Goal: Information Seeking & Learning: Learn about a topic

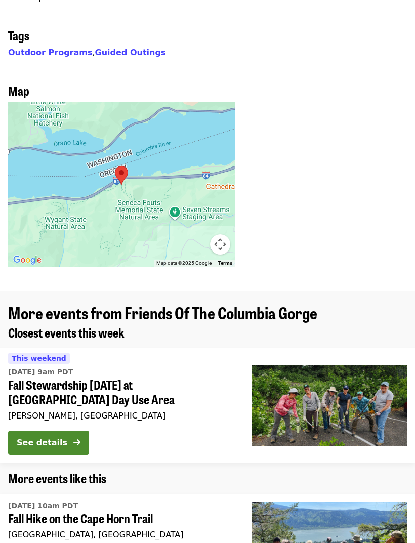
scroll to position [705, 0]
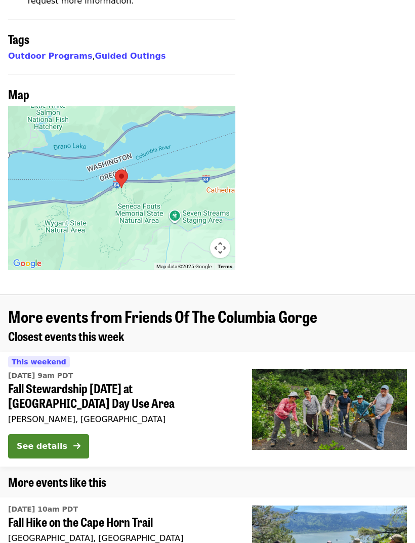
click at [233, 218] on div at bounding box center [121, 188] width 227 height 164
click at [227, 238] on button "Map camera controls" at bounding box center [220, 248] width 20 height 20
click at [199, 212] on button "Move right" at bounding box center [195, 222] width 20 height 20
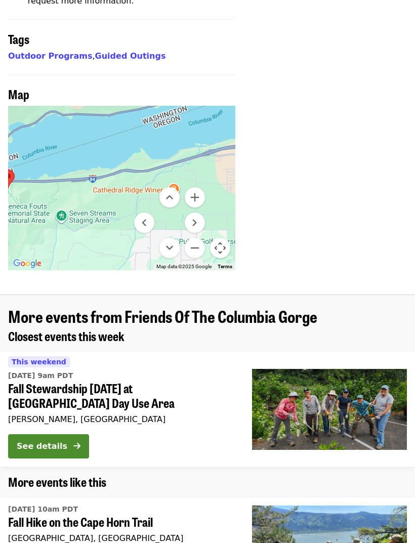
click at [199, 212] on button "Move right" at bounding box center [195, 222] width 20 height 20
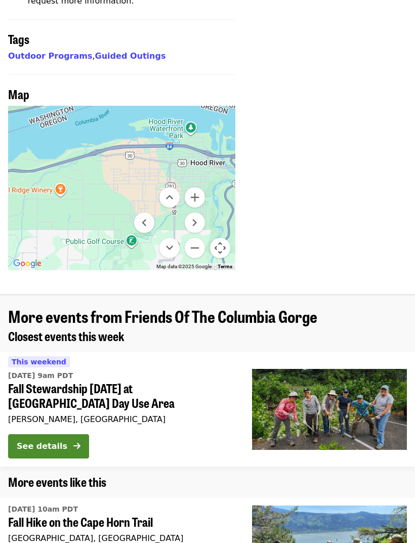
click at [147, 212] on button "Move left" at bounding box center [144, 222] width 20 height 20
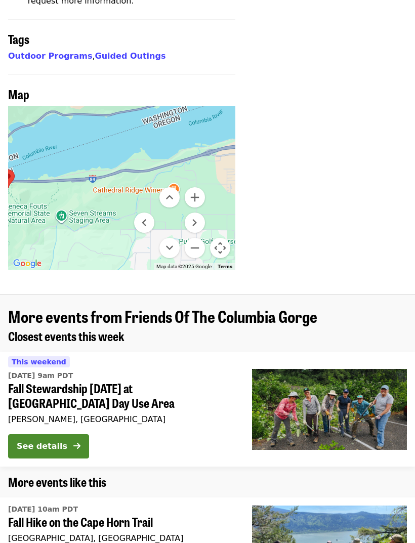
click at [146, 212] on button "Move left" at bounding box center [144, 222] width 20 height 20
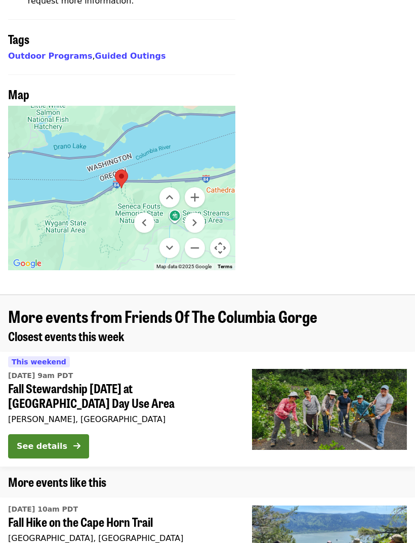
click at [147, 212] on button "Move left" at bounding box center [144, 222] width 20 height 20
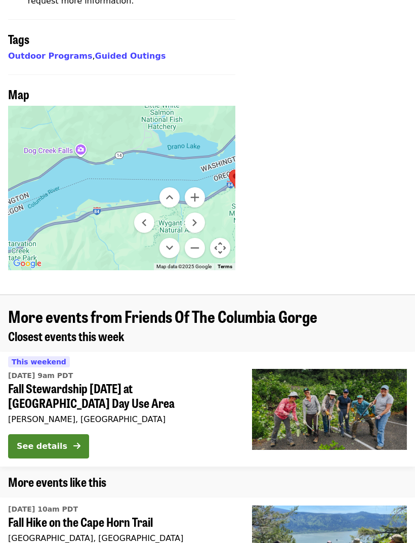
click at [149, 212] on button "Move left" at bounding box center [144, 222] width 20 height 20
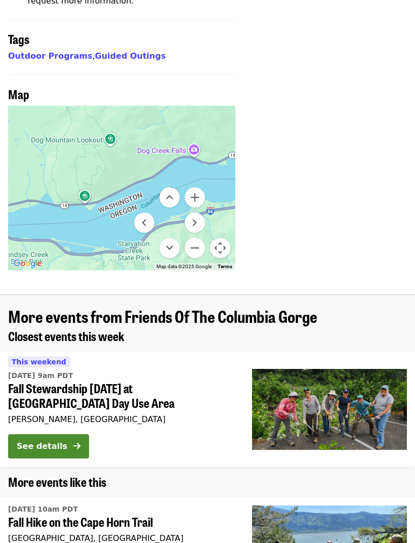
click at [144, 212] on button "Move left" at bounding box center [144, 222] width 20 height 20
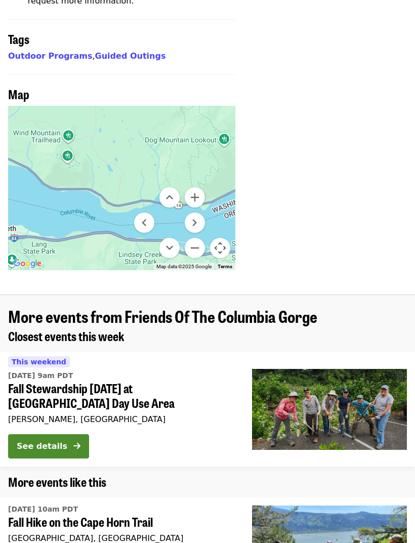
click at [151, 212] on button "Move left" at bounding box center [144, 222] width 20 height 20
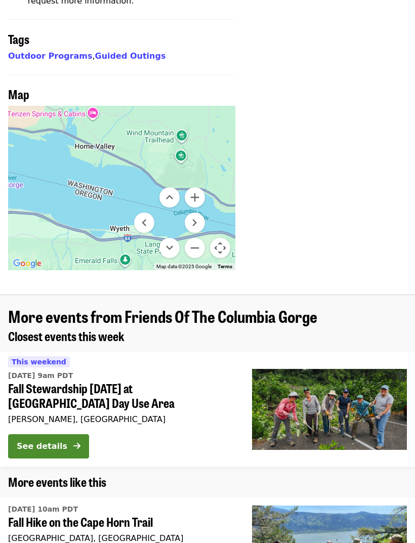
click at [149, 212] on button "Move left" at bounding box center [144, 222] width 20 height 20
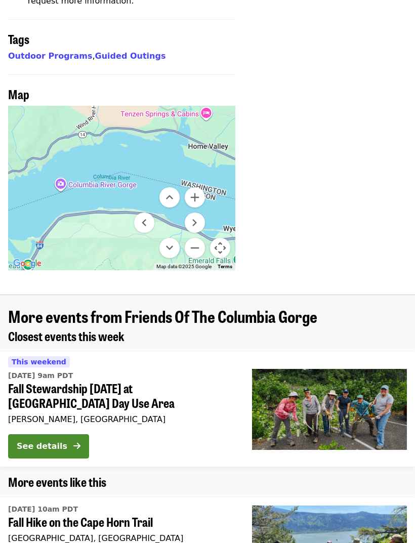
click at [152, 212] on button "Move left" at bounding box center [144, 222] width 20 height 20
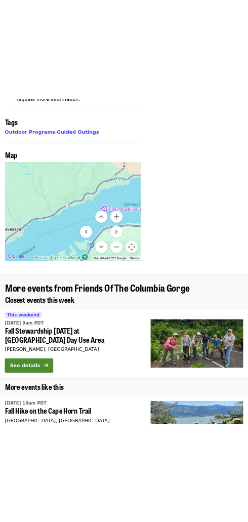
scroll to position [1287, 0]
